Goal: Task Accomplishment & Management: Use online tool/utility

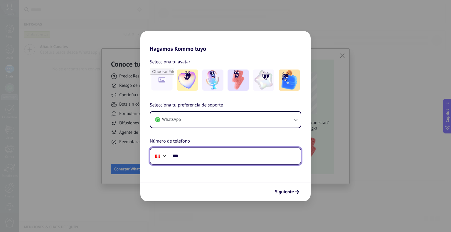
click at [198, 159] on input "***" at bounding box center [235, 157] width 131 height 14
click at [249, 156] on input "*******" at bounding box center [235, 157] width 131 height 14
type input "**********"
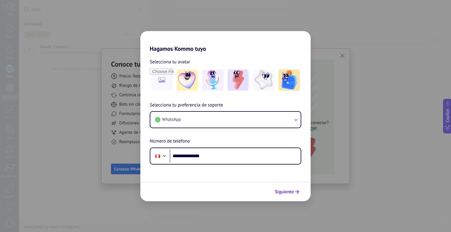
click at [288, 192] on span "Siguiente" at bounding box center [284, 192] width 19 height 4
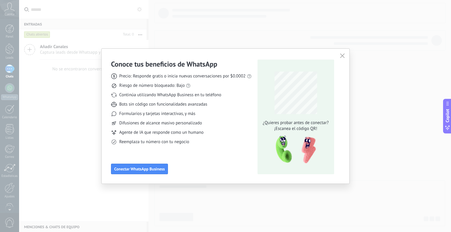
click at [363, 70] on div "Conoce tus beneficios de WhatsApp Precio: Responde gratis o inicia nuevas conve…" at bounding box center [225, 116] width 451 height 232
click at [7, 192] on div "Conoce tus beneficios de WhatsApp Precio: Responde gratis o inicia nuevas conve…" at bounding box center [225, 116] width 451 height 232
click at [7, 190] on div "Conoce tus beneficios de WhatsApp Precio: Responde gratis o inicia nuevas conve…" at bounding box center [225, 116] width 451 height 232
click at [341, 53] on button "button" at bounding box center [343, 56] width 8 height 8
click at [342, 57] on icon "button" at bounding box center [342, 55] width 5 height 5
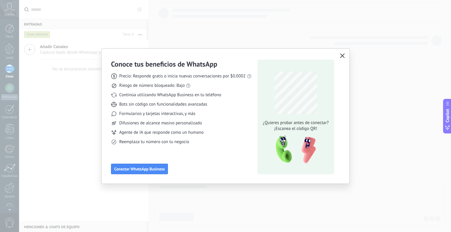
click at [342, 54] on icon "button" at bounding box center [342, 55] width 5 height 5
click at [366, 75] on div "Conoce tus beneficios de WhatsApp Precio: Responde gratis o inicia nuevas conve…" at bounding box center [225, 116] width 451 height 232
click at [341, 55] on use "button" at bounding box center [342, 56] width 4 height 4
click at [342, 55] on icon "button" at bounding box center [342, 55] width 5 height 5
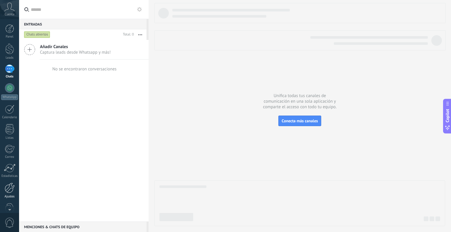
click at [9, 188] on div at bounding box center [10, 188] width 10 height 10
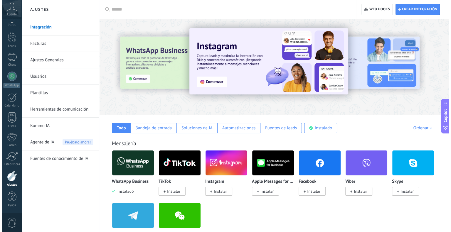
scroll to position [29, 0]
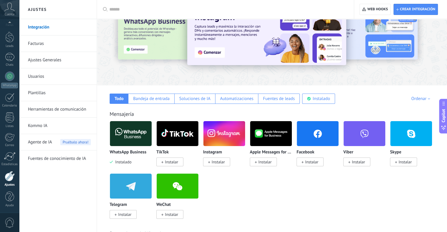
click at [307, 163] on span "Instalar" at bounding box center [311, 162] width 13 height 5
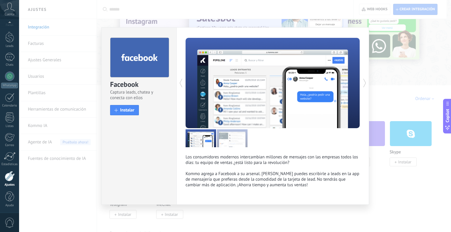
click at [116, 104] on div "Facebook Captura leads, chatea y conecta con ellos install Instalar" at bounding box center [139, 74] width 75 height 93
click at [122, 107] on button "Instalar" at bounding box center [124, 110] width 29 height 10
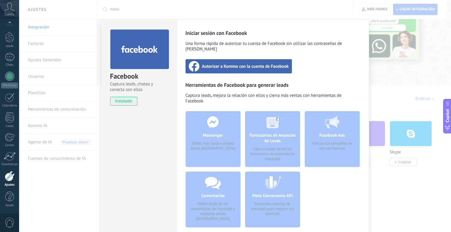
click at [244, 63] on span "Autorizar a Kommo con la cuenta de Facebook" at bounding box center [245, 66] width 87 height 6
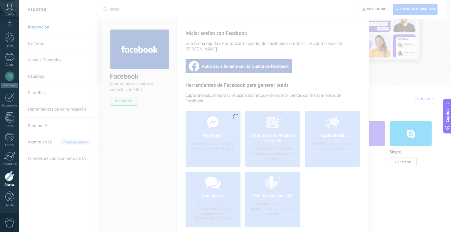
click at [274, 196] on div at bounding box center [235, 116] width 432 height 232
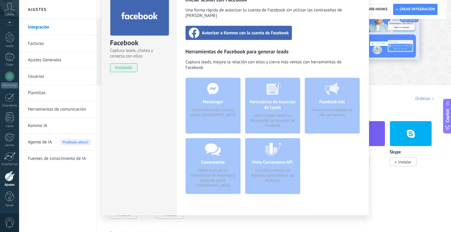
scroll to position [0, 0]
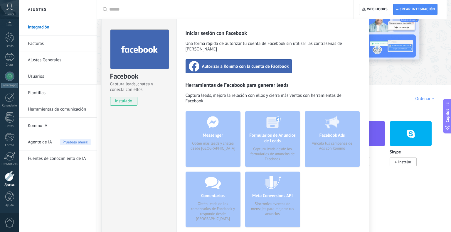
click at [223, 133] on div "Messenger Obtén más leads y chatea desde [GEOGRAPHIC_DATA]" at bounding box center [213, 139] width 55 height 56
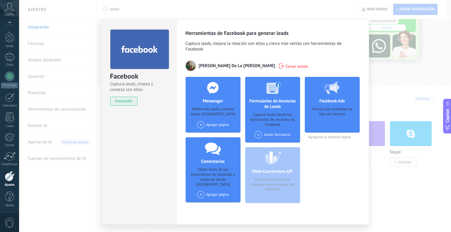
click at [214, 101] on h4 "Messenger" at bounding box center [212, 101] width 23 height 6
click at [214, 125] on div "Agregar página" at bounding box center [213, 124] width 32 height 7
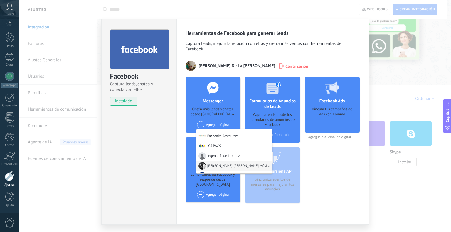
scroll to position [9, 0]
click at [220, 167] on div "ICS Industria Gráfica" at bounding box center [235, 168] width 76 height 11
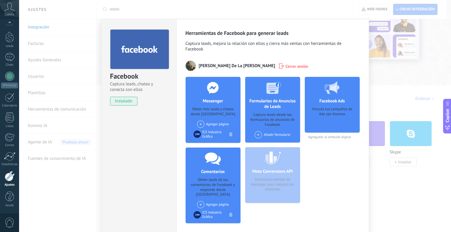
click at [328, 170] on div "Facebook Ads Vincula tus campañas de Ads con Kommo Agréguelo al embudo digital" at bounding box center [332, 152] width 55 height 151
click at [146, 167] on div "Facebook Captura leads, chatea y conecta con ellos instalado Desinstalar" at bounding box center [138, 132] width 75 height 226
click at [180, 115] on div "Herramientas de Facebook para generar leads Captura leads, mejora la relación c…" at bounding box center [273, 132] width 193 height 226
click at [192, 119] on div "Messenger Obtén más leads y chatea desde Kommo Agregar página Pachanka Restaura…" at bounding box center [213, 110] width 55 height 66
click at [322, 156] on div "Facebook Ads Vincula tus campañas de Ads con Kommo Agréguelo al embudo digital" at bounding box center [332, 152] width 55 height 151
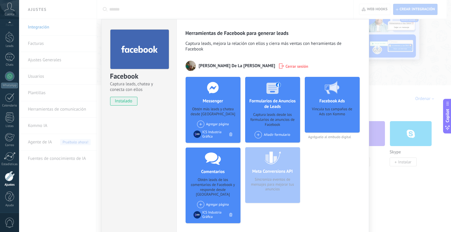
click at [385, 98] on div "Facebook Captura leads, chatea y conecta con ellos instalado Desinstalar Herram…" at bounding box center [235, 116] width 432 height 232
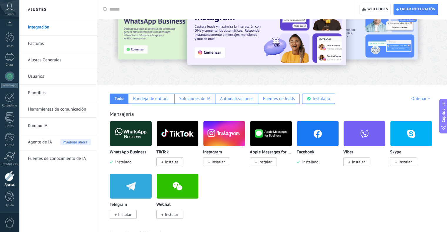
click at [219, 162] on span "Instalar" at bounding box center [218, 162] width 13 height 5
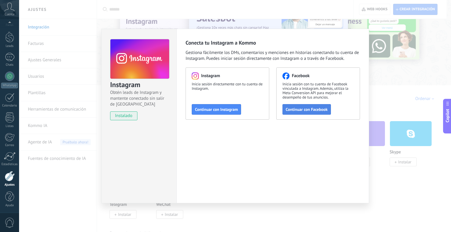
click at [297, 109] on span "Continuar con Facebook" at bounding box center [307, 110] width 42 height 4
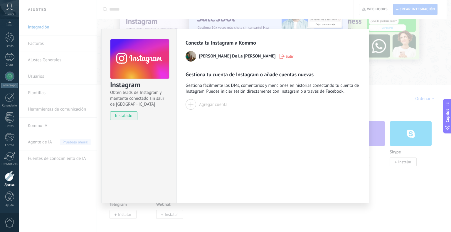
click at [210, 105] on div "Agregar cuenta" at bounding box center [213, 105] width 29 height 6
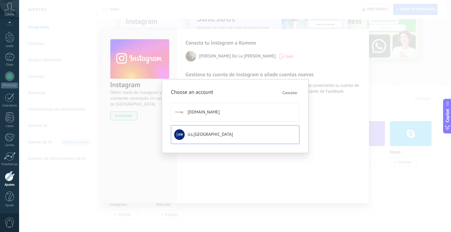
click at [196, 135] on span "ics.[GEOGRAPHIC_DATA]" at bounding box center [210, 135] width 45 height 6
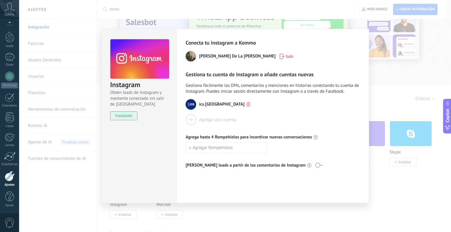
click at [402, 176] on div "Instagram Obtén leads de Instagram y mantente conectado sin salir de Kommo inst…" at bounding box center [235, 116] width 432 height 232
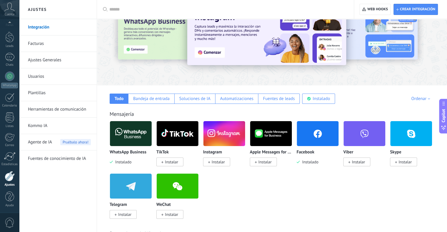
click at [168, 162] on span "Instalar" at bounding box center [171, 162] width 13 height 5
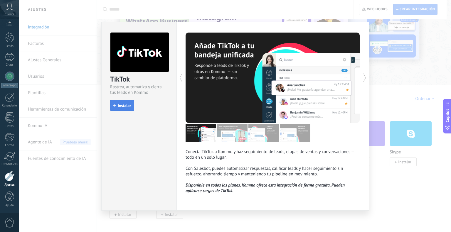
click at [126, 106] on span "Instalar" at bounding box center [124, 106] width 13 height 4
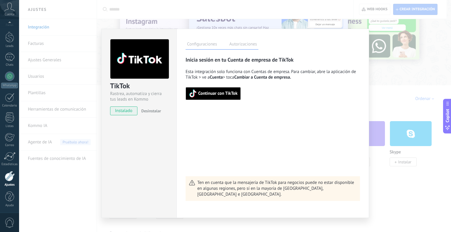
click at [217, 94] on span "Continuar con TikTok" at bounding box center [217, 94] width 39 height 4
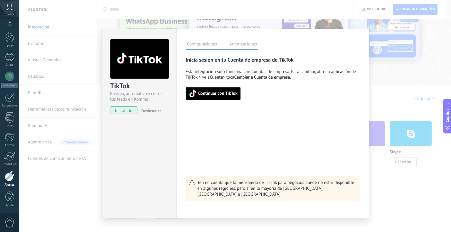
click at [221, 97] on span "Continuar con TikTok" at bounding box center [213, 94] width 49 height 8
click at [215, 92] on button "button" at bounding box center [209, 93] width 46 height 13
click at [221, 96] on button "button" at bounding box center [209, 93] width 46 height 13
drag, startPoint x: 404, startPoint y: 98, endPoint x: 400, endPoint y: 97, distance: 3.8
click at [403, 98] on div "TikTok Rastrea, automatiza y cierra tus leads en Kommo instalado Desinstalar Co…" at bounding box center [235, 116] width 432 height 232
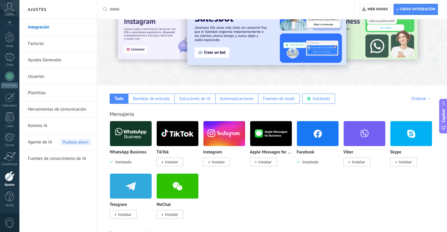
click at [170, 162] on span "Instalar" at bounding box center [171, 162] width 13 height 5
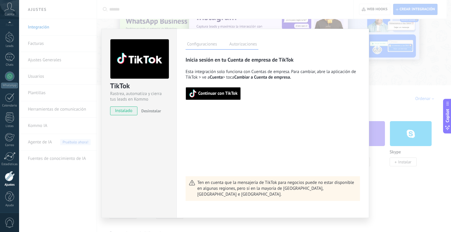
click at [232, 93] on span "Continuar con TikTok" at bounding box center [217, 94] width 39 height 4
click at [203, 92] on button "button" at bounding box center [209, 93] width 46 height 13
click at [205, 93] on button "button" at bounding box center [209, 93] width 46 height 13
click at [121, 113] on span "instalado" at bounding box center [123, 111] width 27 height 9
click at [202, 92] on button "button" at bounding box center [209, 93] width 46 height 13
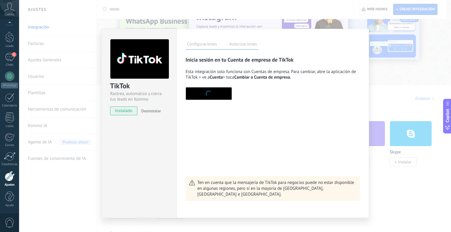
click at [248, 44] on label "Autorizaciones" at bounding box center [243, 45] width 31 height 9
